Goal: Information Seeking & Learning: Understand process/instructions

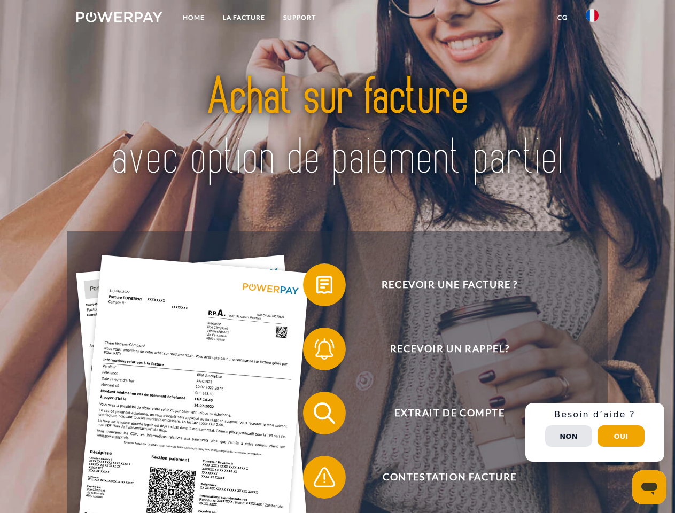
click at [119, 19] on img at bounding box center [119, 17] width 86 height 11
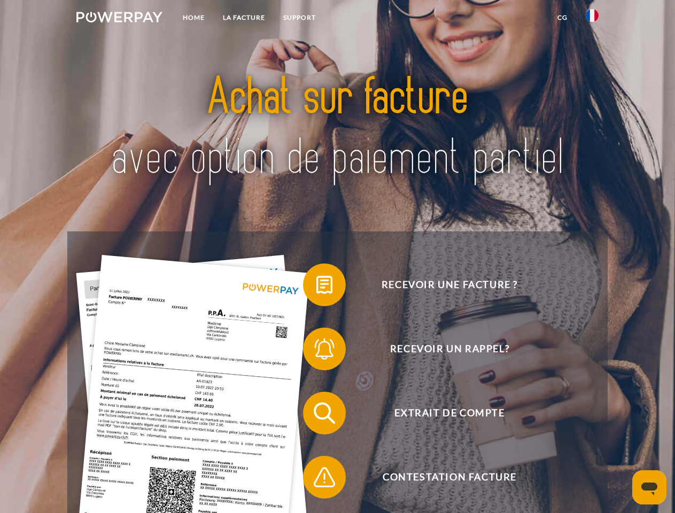
click at [593, 19] on img at bounding box center [592, 15] width 13 height 13
click at [563, 18] on link "CG" at bounding box center [563, 17] width 28 height 19
click at [317, 287] on span at bounding box center [308, 284] width 53 height 53
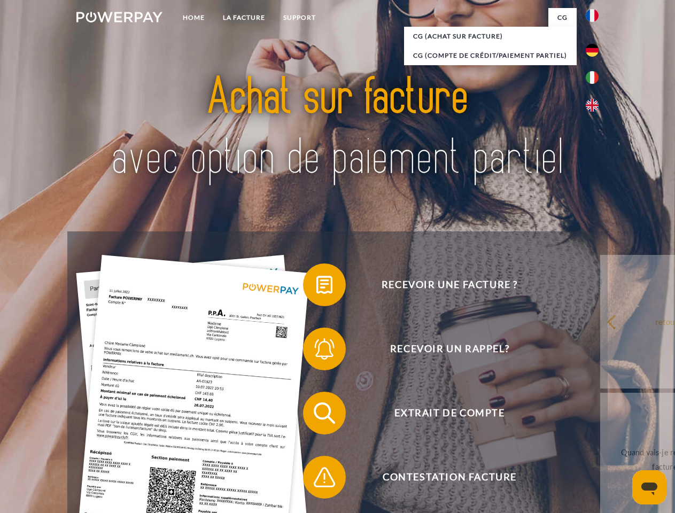
click at [317, 351] on span at bounding box center [308, 348] width 53 height 53
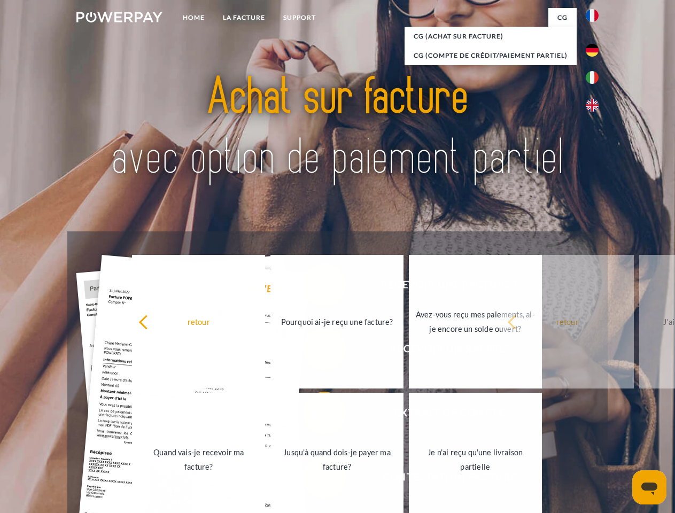
click at [317, 416] on link "Jusqu'à quand dois-je payer ma facture?" at bounding box center [337, 460] width 133 height 134
click at [317, 480] on span at bounding box center [308, 477] width 53 height 53
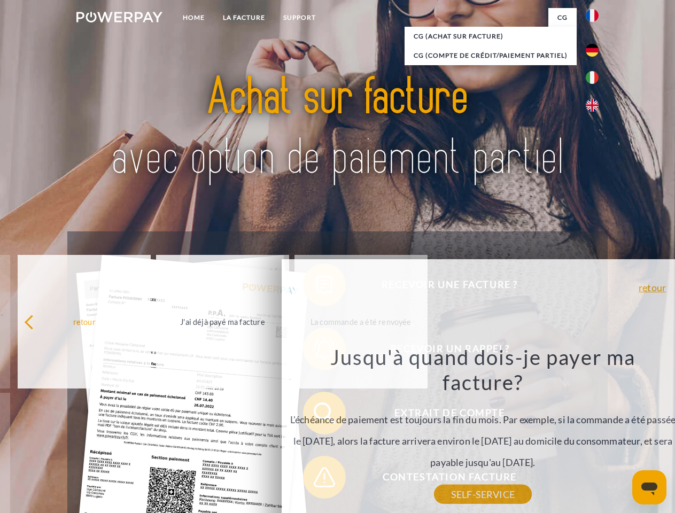
click at [595, 433] on div "Recevoir une facture ? Recevoir un rappel? Extrait de compte retour" at bounding box center [337, 446] width 540 height 428
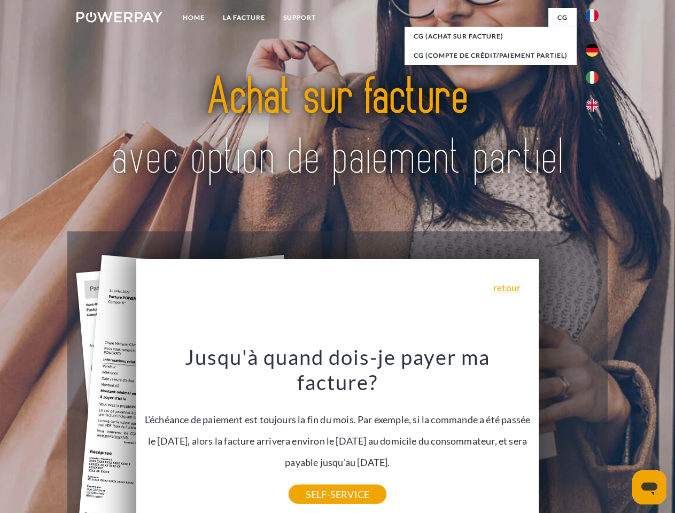
click at [569, 435] on span "Extrait de compte" at bounding box center [450, 413] width 262 height 43
click at [621, 436] on header "Home LA FACTURE Support" at bounding box center [337, 369] width 675 height 739
